Goal: Task Accomplishment & Management: Complete application form

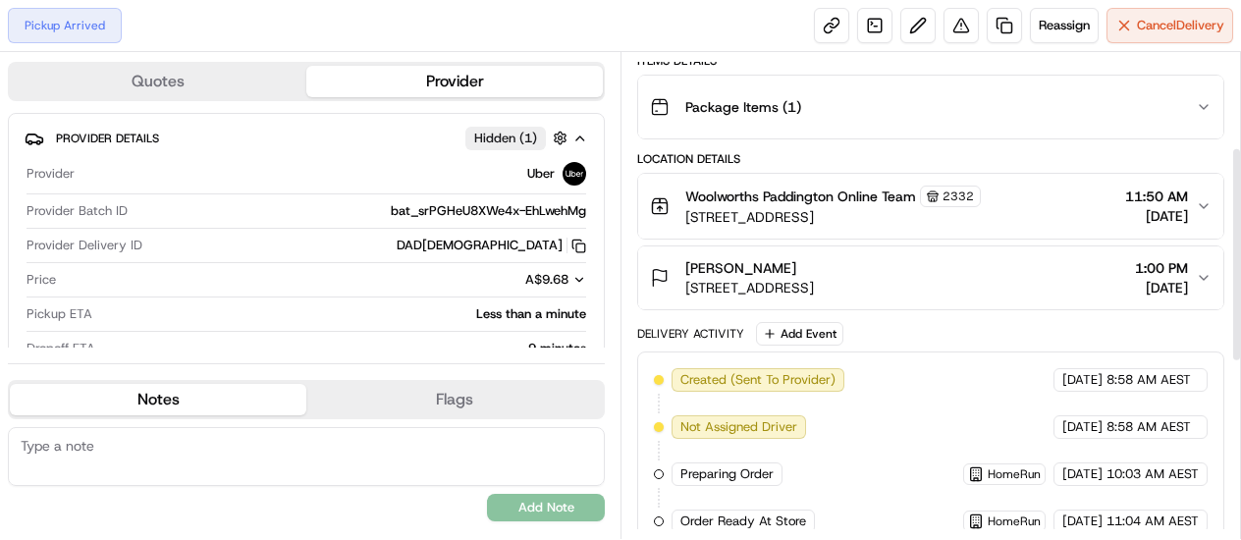
scroll to position [612, 0]
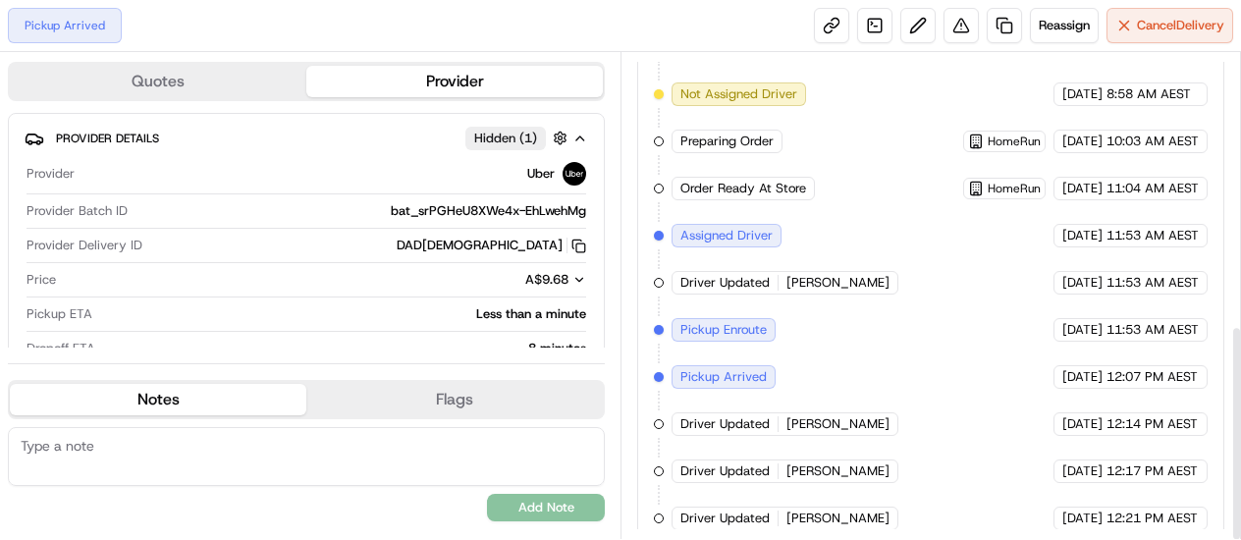
scroll to position [612, 0]
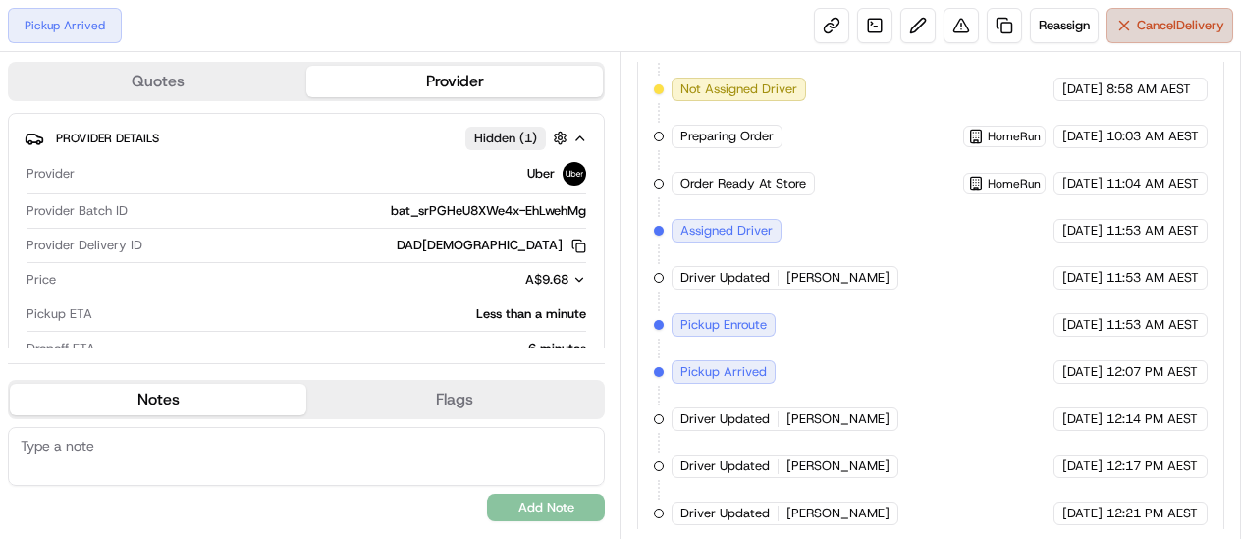
click at [1178, 33] on span "Cancel Delivery" at bounding box center [1180, 26] width 87 height 18
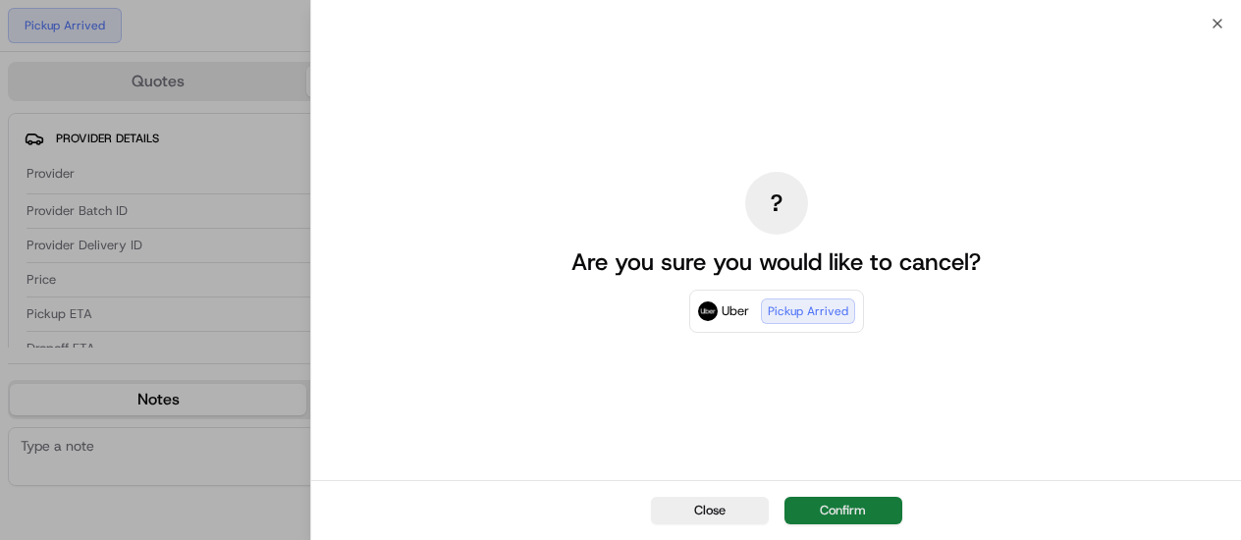
click at [842, 507] on button "Confirm" at bounding box center [844, 510] width 118 height 27
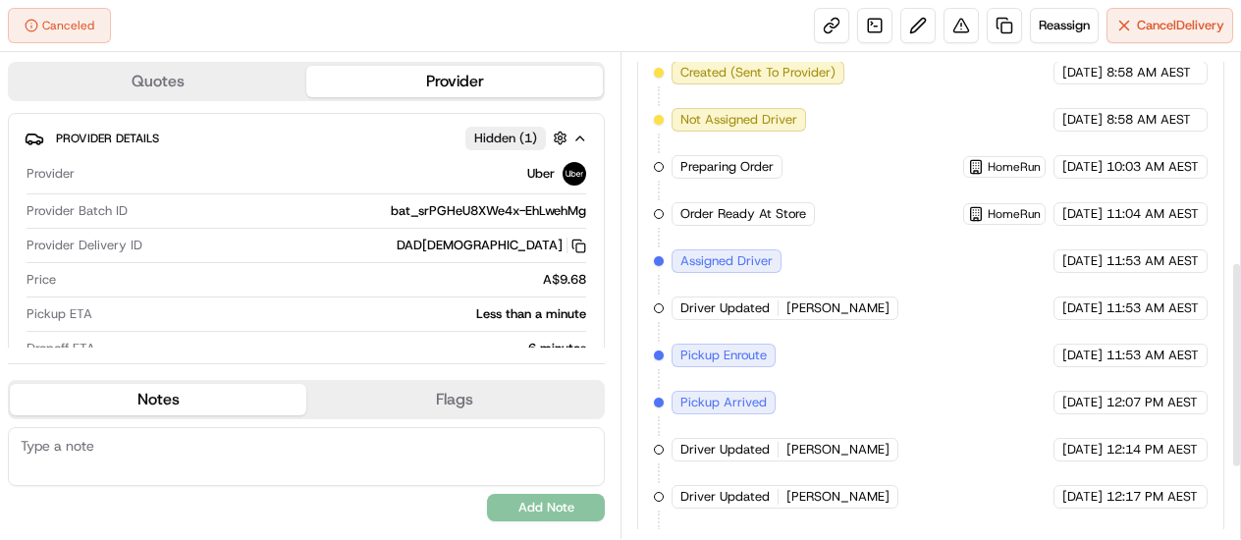
scroll to position [461, 0]
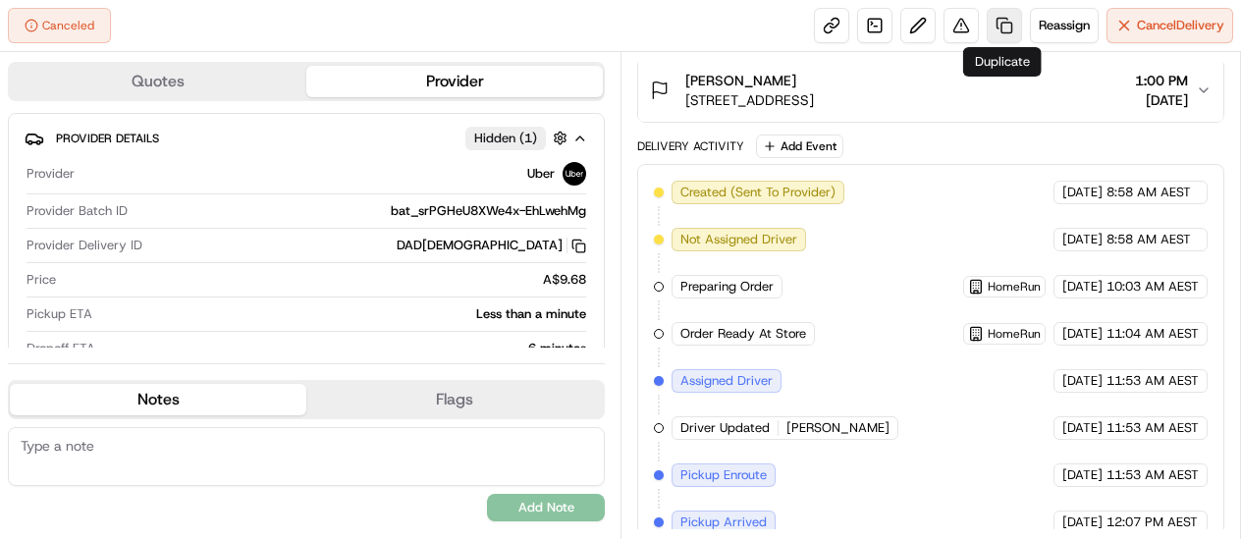
click at [994, 29] on link at bounding box center [1004, 25] width 35 height 35
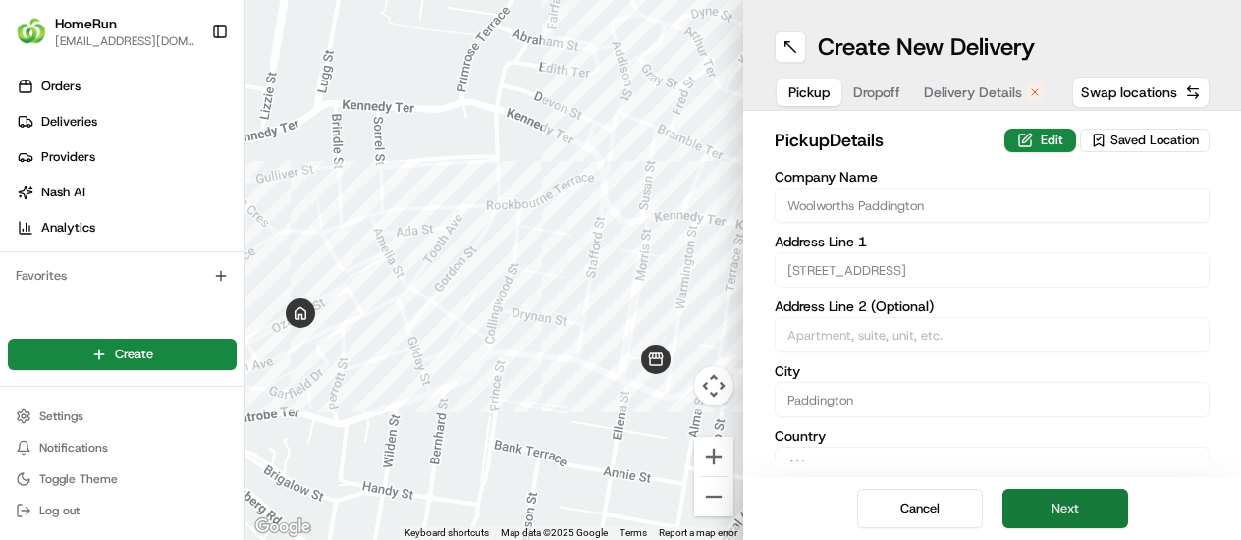
click at [1054, 504] on button "Next" at bounding box center [1066, 508] width 126 height 39
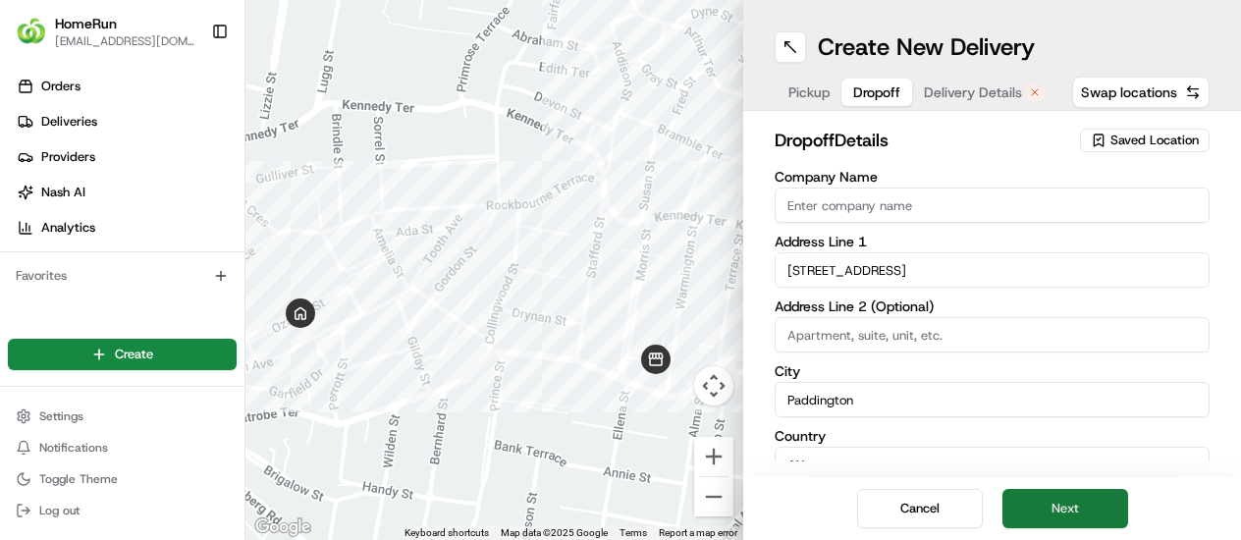
click at [1054, 506] on button "Next" at bounding box center [1066, 508] width 126 height 39
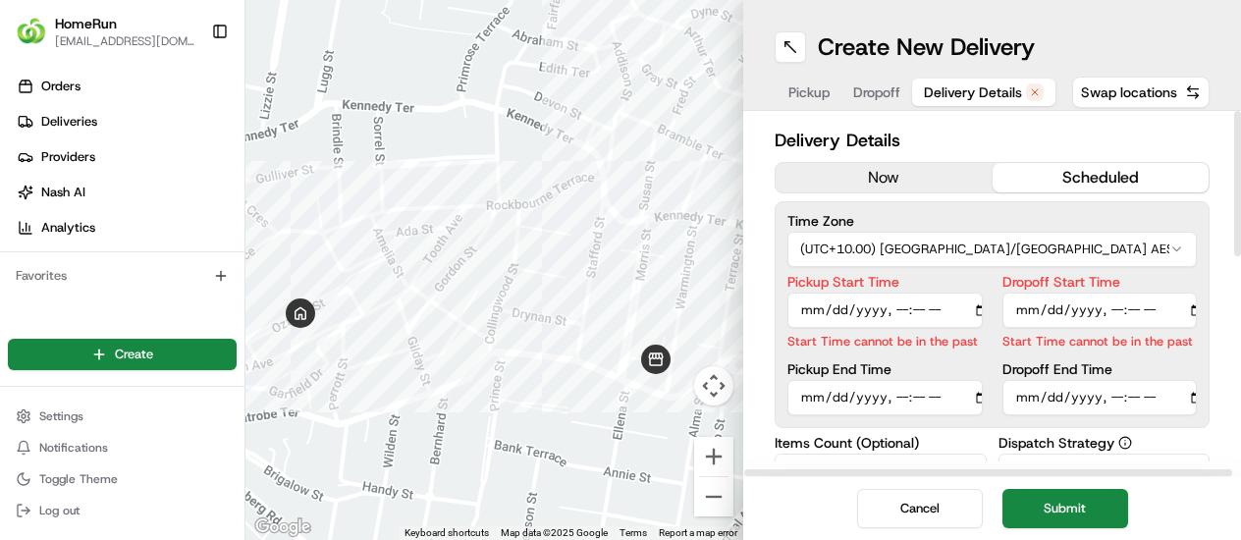
click at [896, 315] on input "Pickup Start Time" at bounding box center [884, 310] width 195 height 35
type input "2025-08-19T12:40"
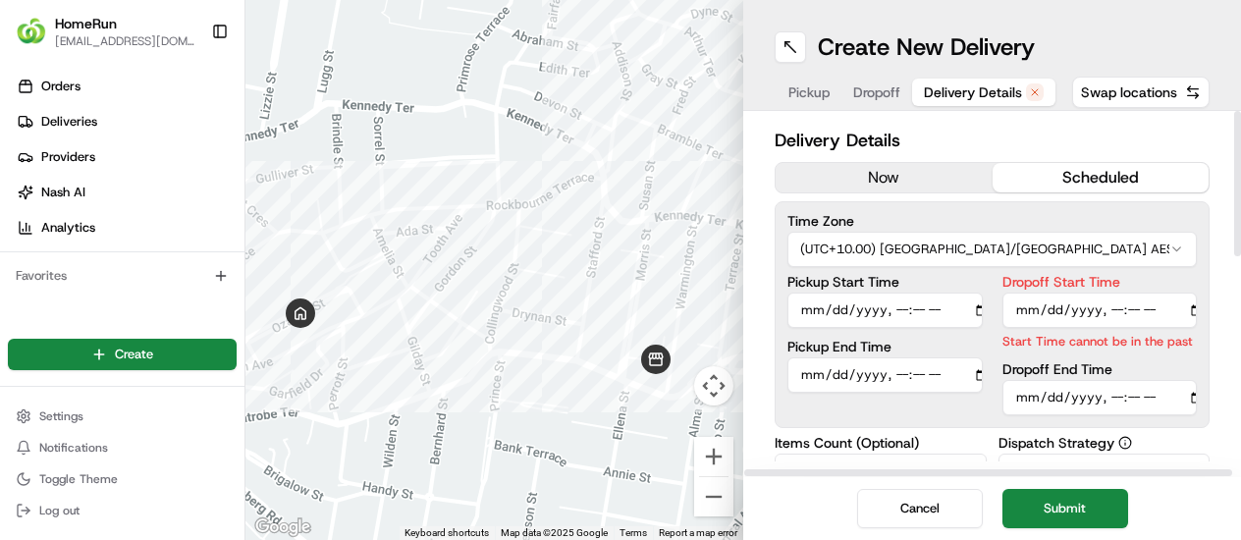
click at [1129, 305] on input "Dropoff Start Time" at bounding box center [1100, 310] width 195 height 35
type input "2025-08-19T12:42"
click at [1117, 399] on div "Time Zone (UTC+10.00) Australia/Sydney AEST Pickup Start Time Pickup End Time D…" at bounding box center [992, 314] width 435 height 227
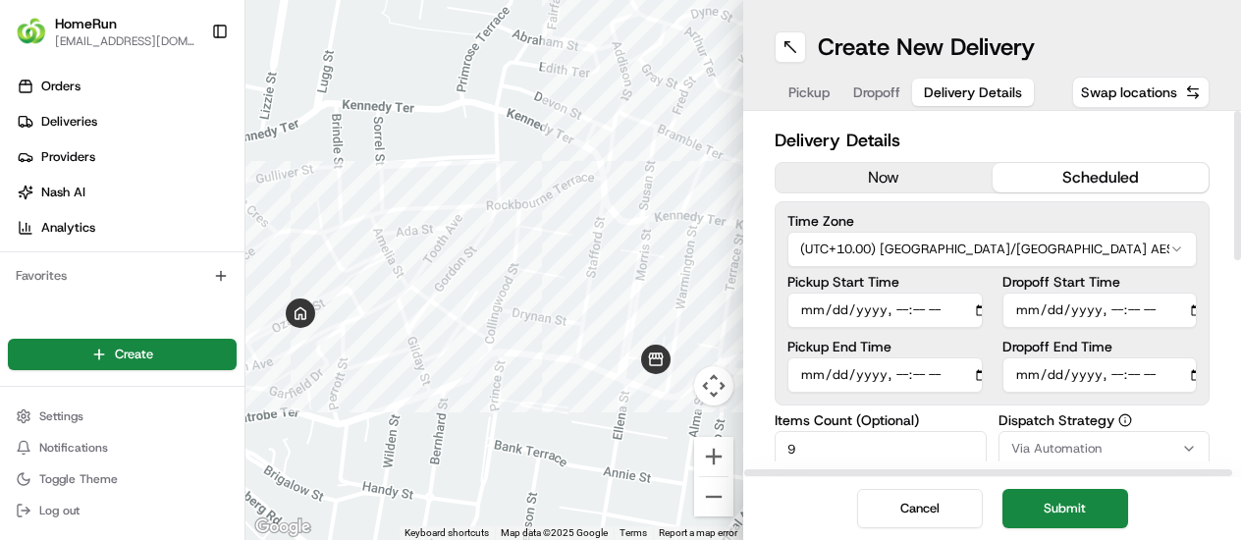
type input "2025-08-19T12:43"
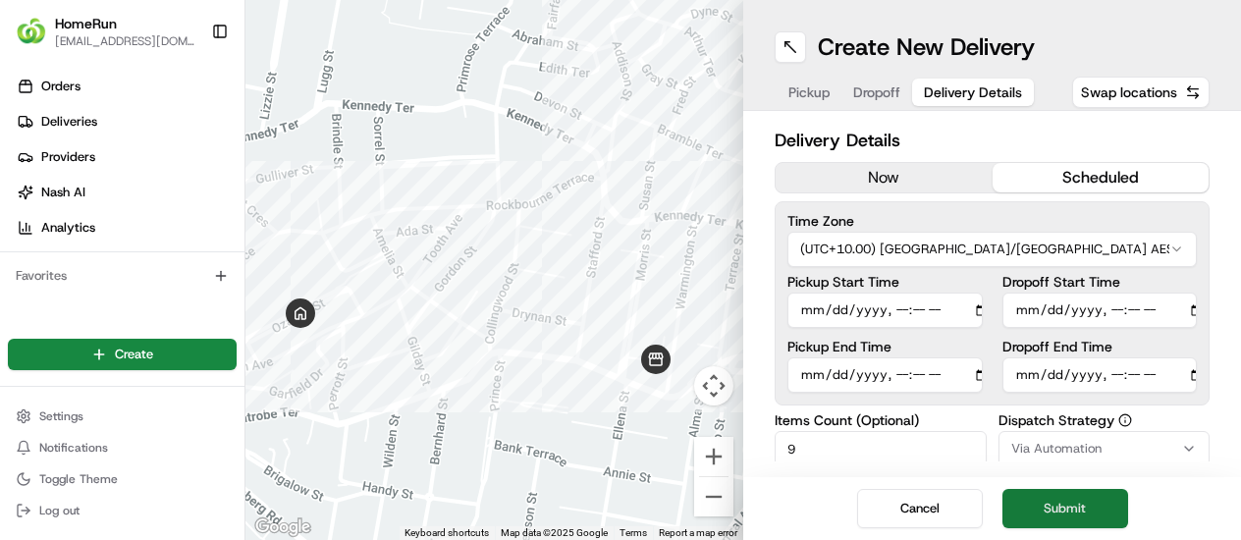
click at [1066, 501] on button "Submit" at bounding box center [1066, 508] width 126 height 39
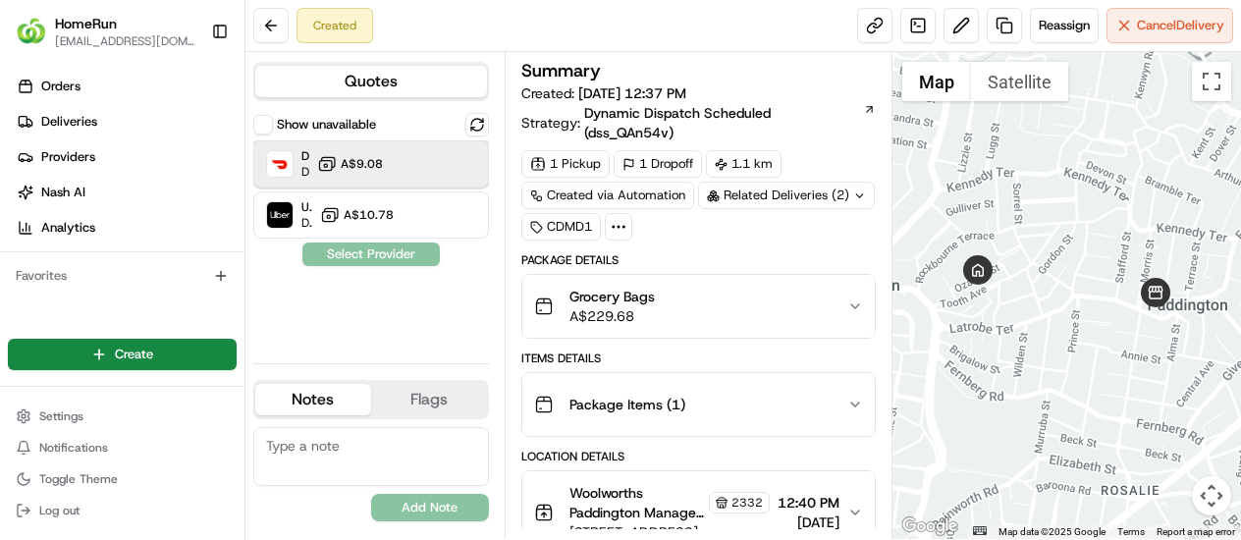
click at [414, 167] on div "DoorDash Dropoff ETA 1 hour A$9.08" at bounding box center [371, 163] width 236 height 47
click at [383, 254] on button "Assign Provider" at bounding box center [370, 255] width 139 height 24
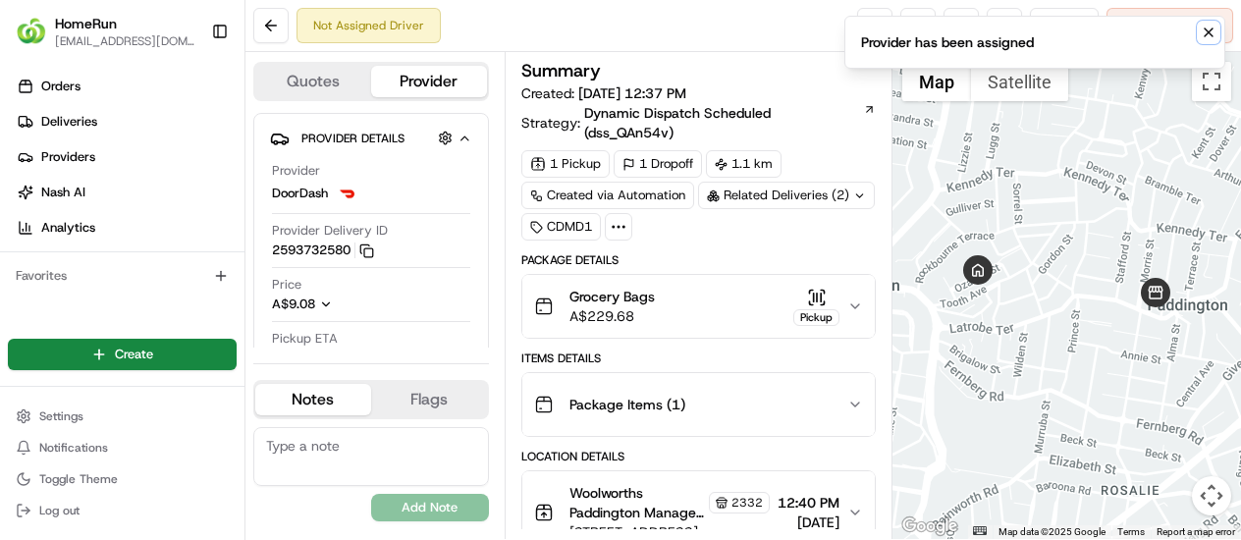
click at [1204, 34] on icon "Notifications (F8)" at bounding box center [1209, 33] width 16 height 16
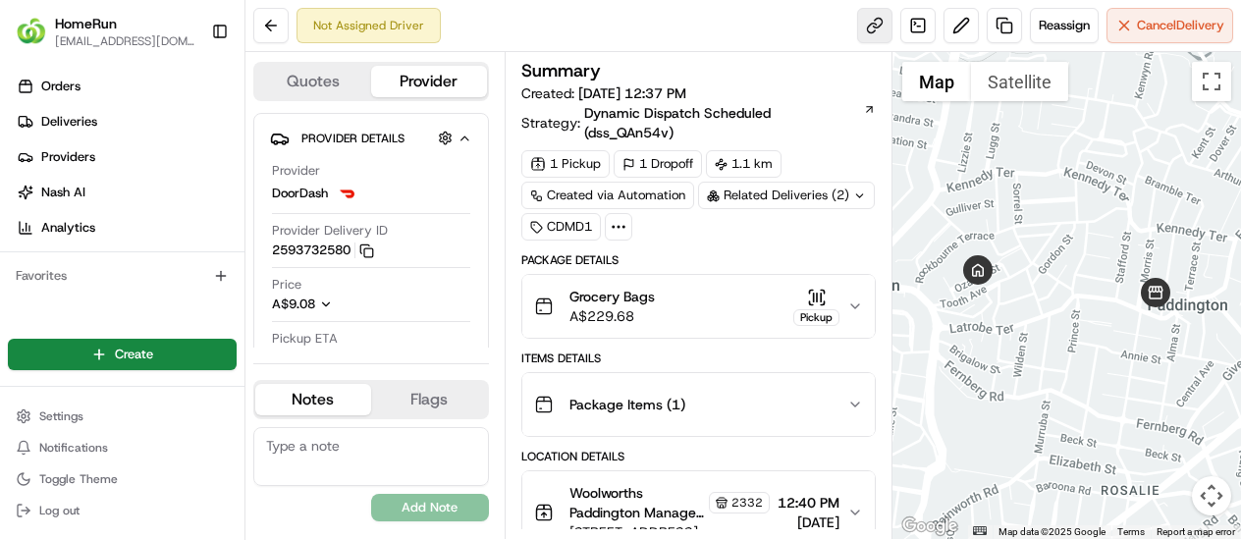
click at [883, 23] on link at bounding box center [874, 25] width 35 height 35
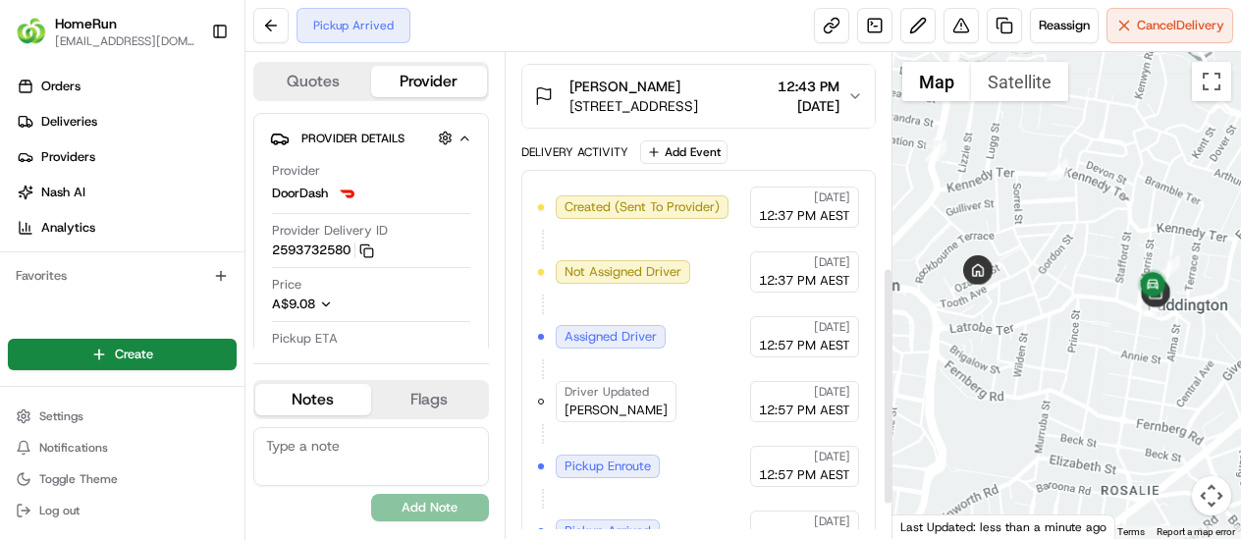
scroll to position [507, 0]
